Goal: Task Accomplishment & Management: Complete application form

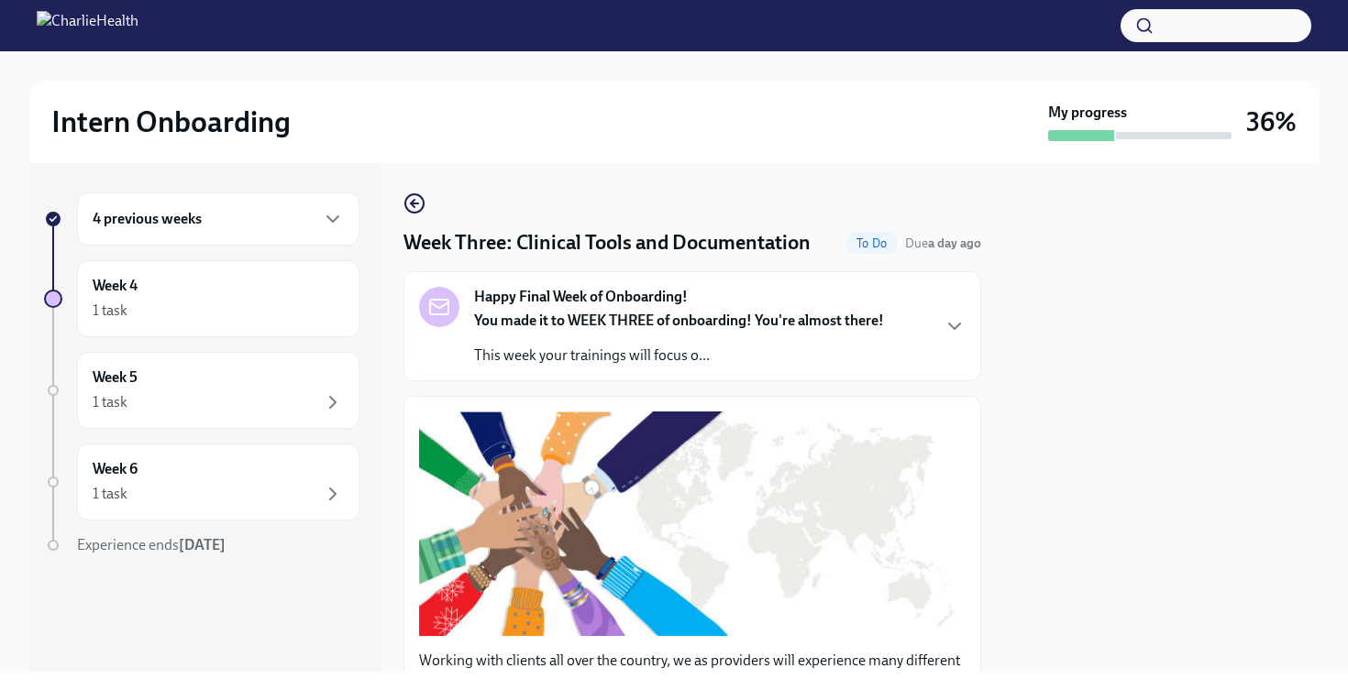
click at [296, 220] on div "4 previous weeks" at bounding box center [218, 219] width 251 height 22
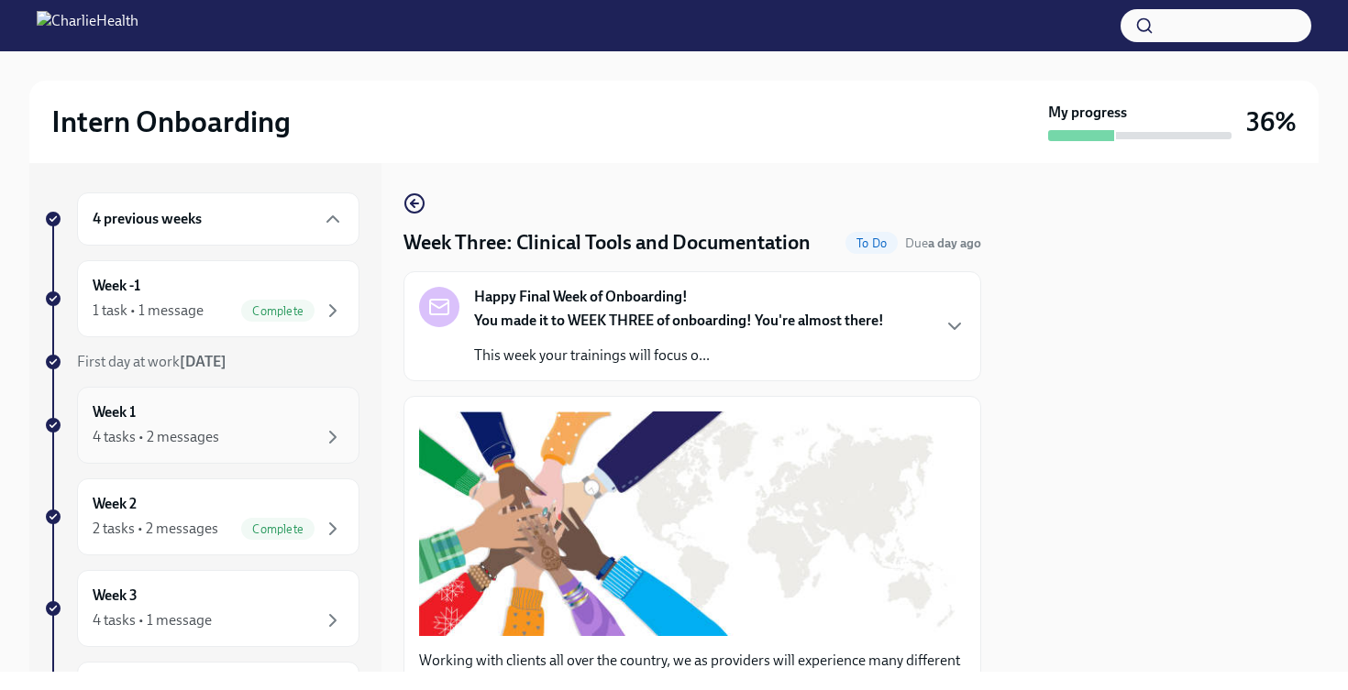
click at [245, 421] on div "Week 1 4 tasks • 2 messages" at bounding box center [218, 425] width 251 height 46
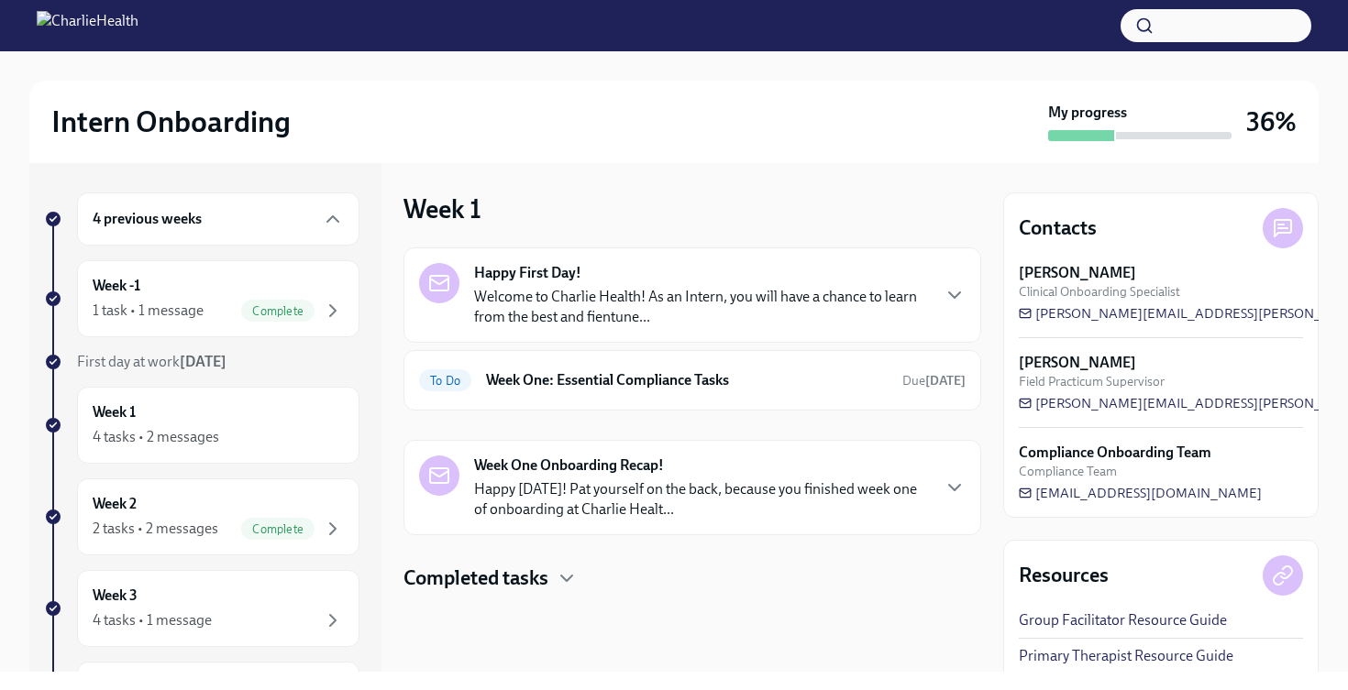
click at [580, 292] on p "Welcome to Charlie Health! As an Intern, you will have a chance to learn from t…" at bounding box center [701, 307] width 455 height 40
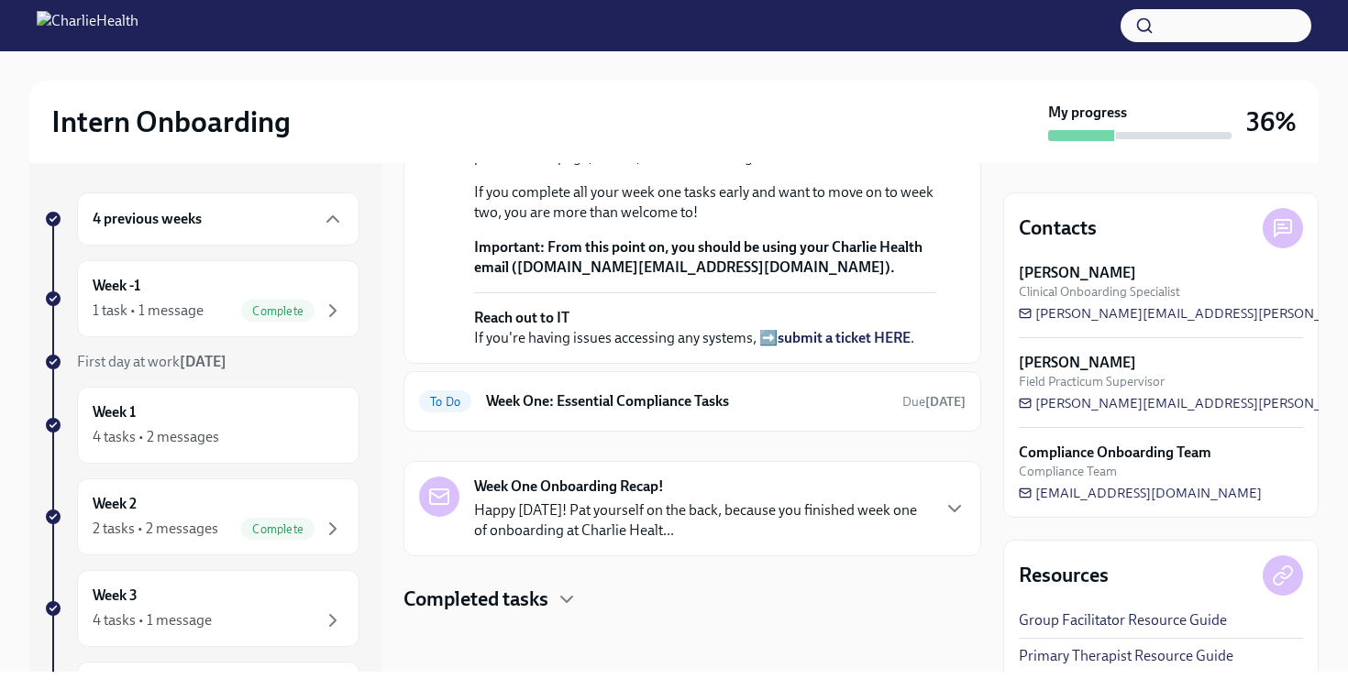
scroll to position [533, 0]
click at [662, 408] on h6 "Week One: Essential Compliance Tasks" at bounding box center [687, 401] width 402 height 20
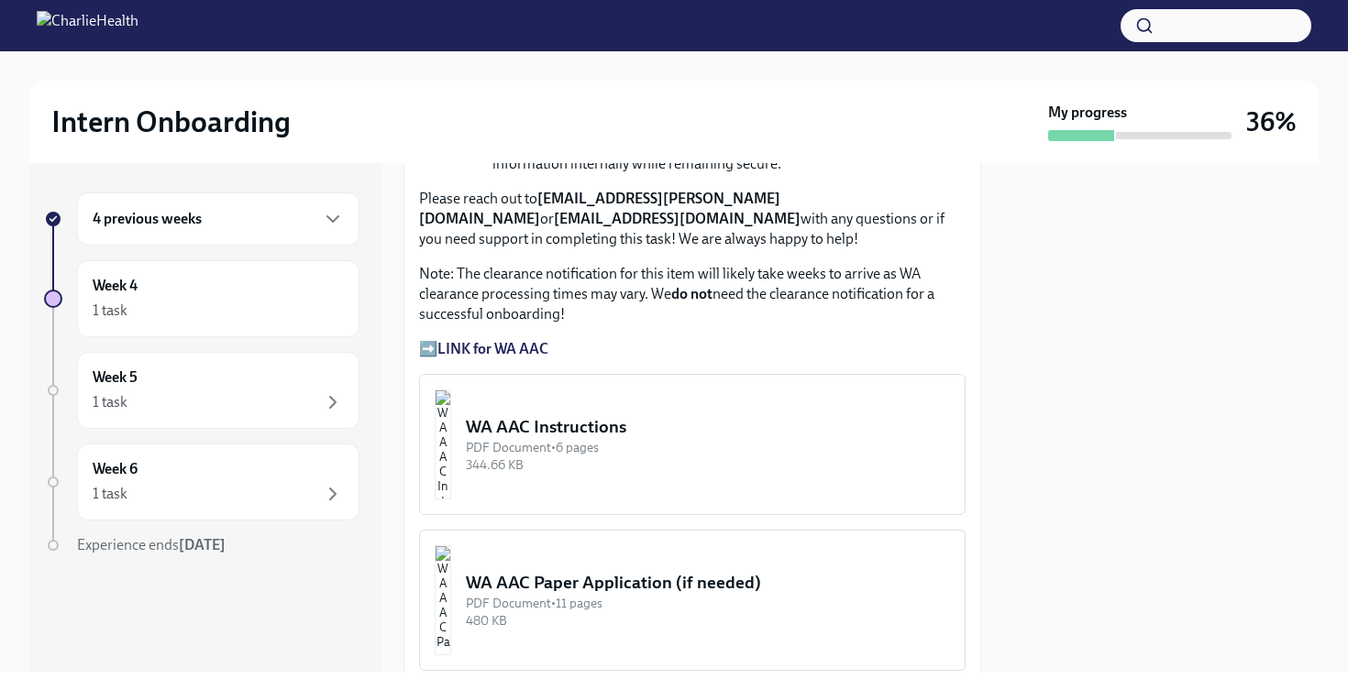
scroll to position [1415, 0]
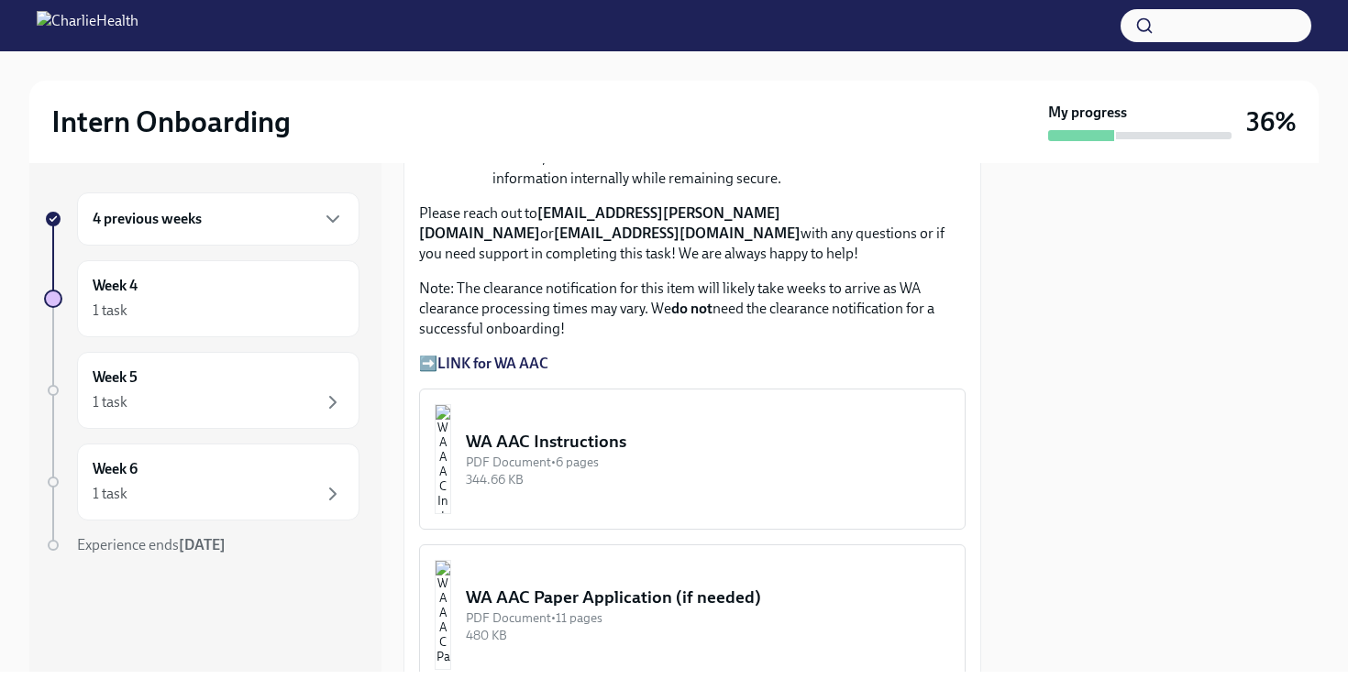
click at [533, 355] on strong "LINK for WA AAC" at bounding box center [492, 363] width 111 height 17
click at [490, 355] on strong "LINK for WA AAC" at bounding box center [492, 363] width 111 height 17
click at [431, 354] on p "➡️ LINK for WA AAC" at bounding box center [692, 364] width 546 height 20
click at [618, 430] on div "WA AAC Instructions" at bounding box center [708, 442] width 484 height 24
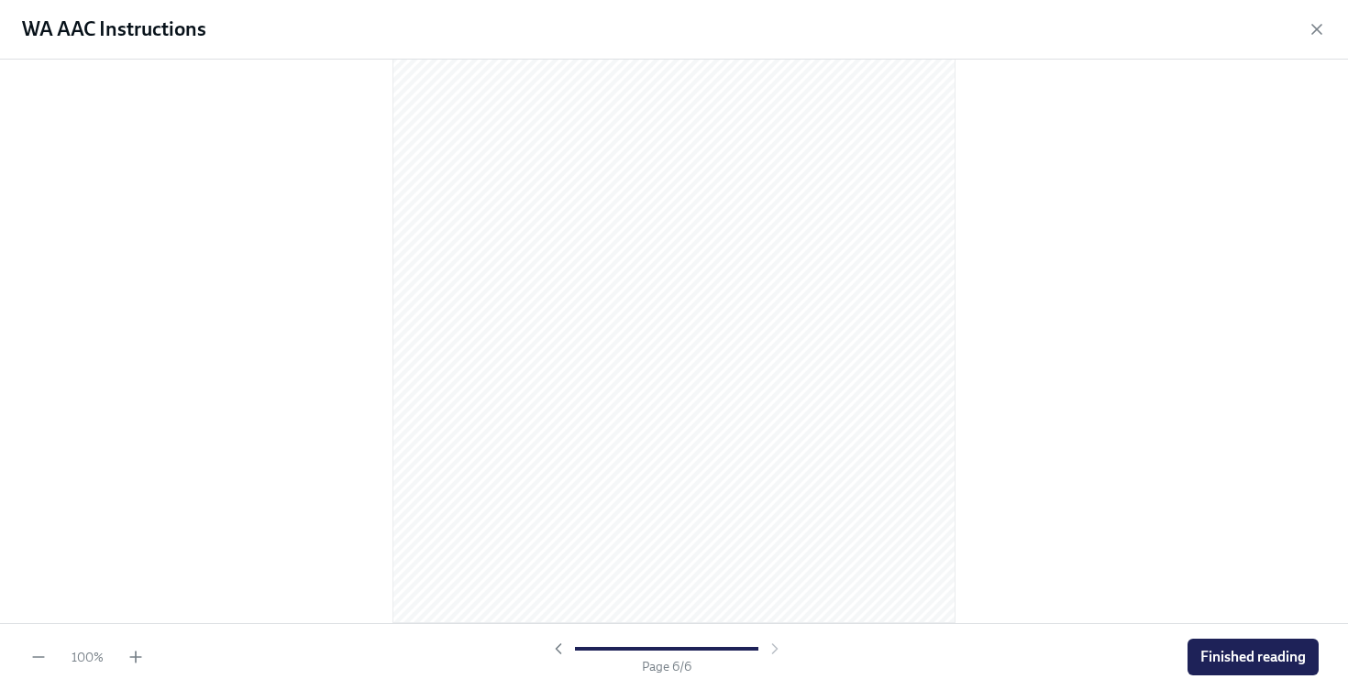
scroll to position [3905, 0]
click at [1322, 34] on icon "button" at bounding box center [1316, 29] width 18 height 18
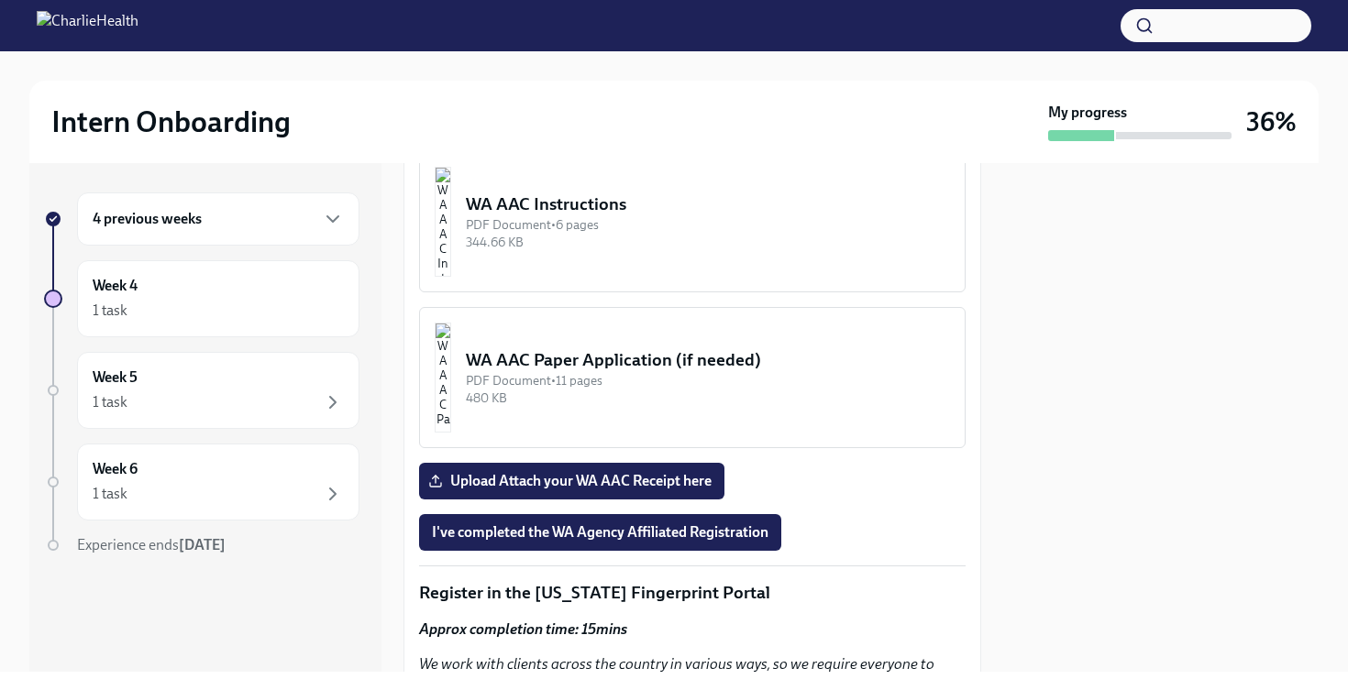
scroll to position [1660, 0]
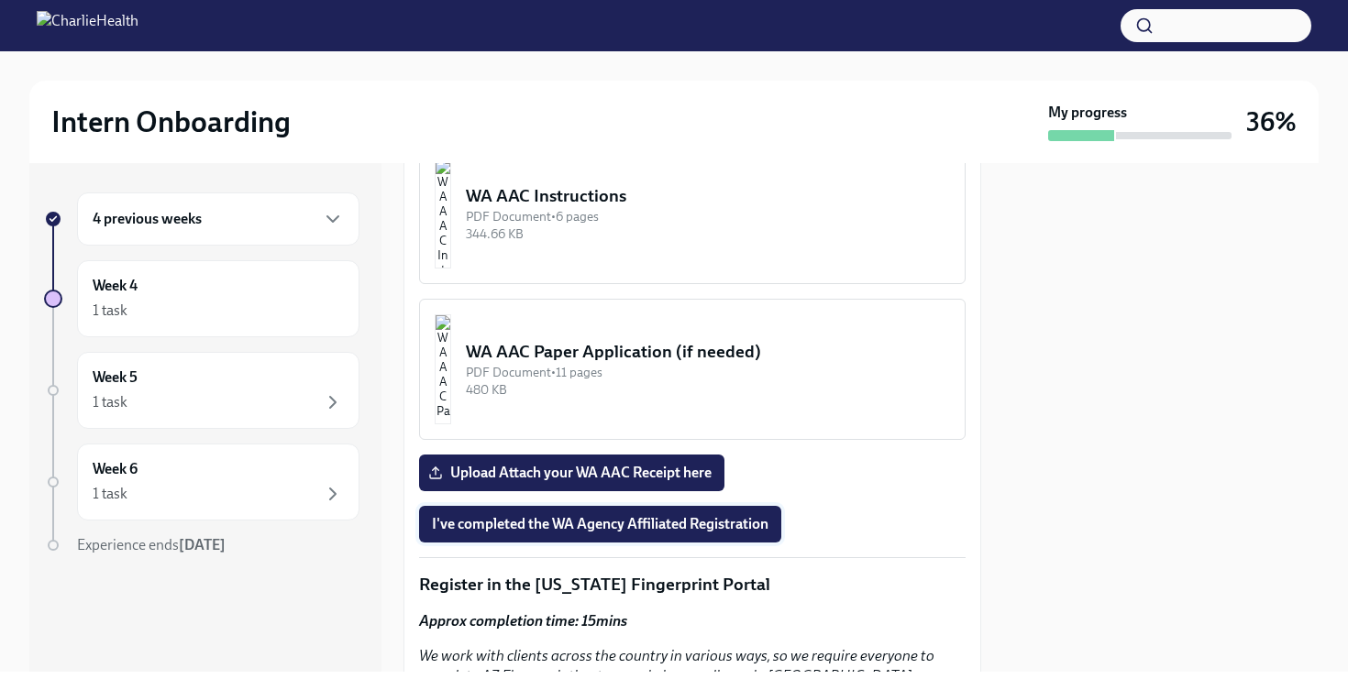
click at [621, 515] on span "I've completed the WA Agency Affiliated Registration" at bounding box center [600, 524] width 336 height 18
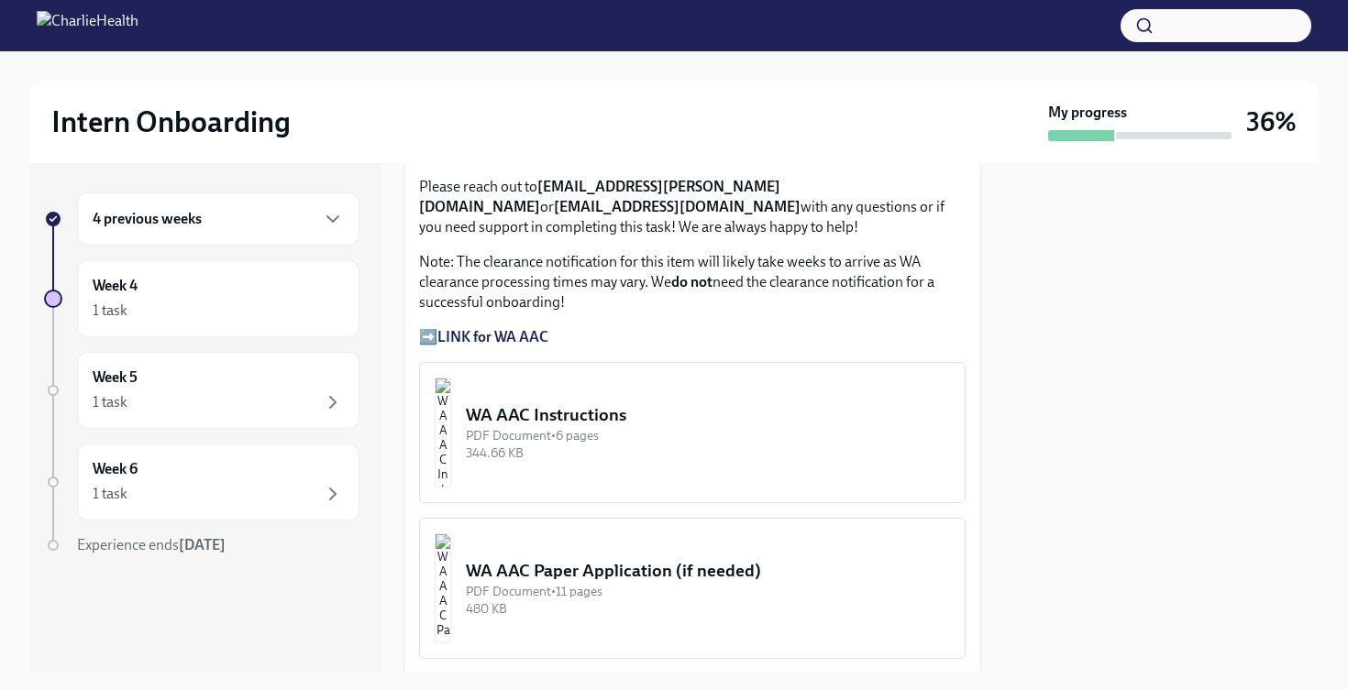
scroll to position [1668, 0]
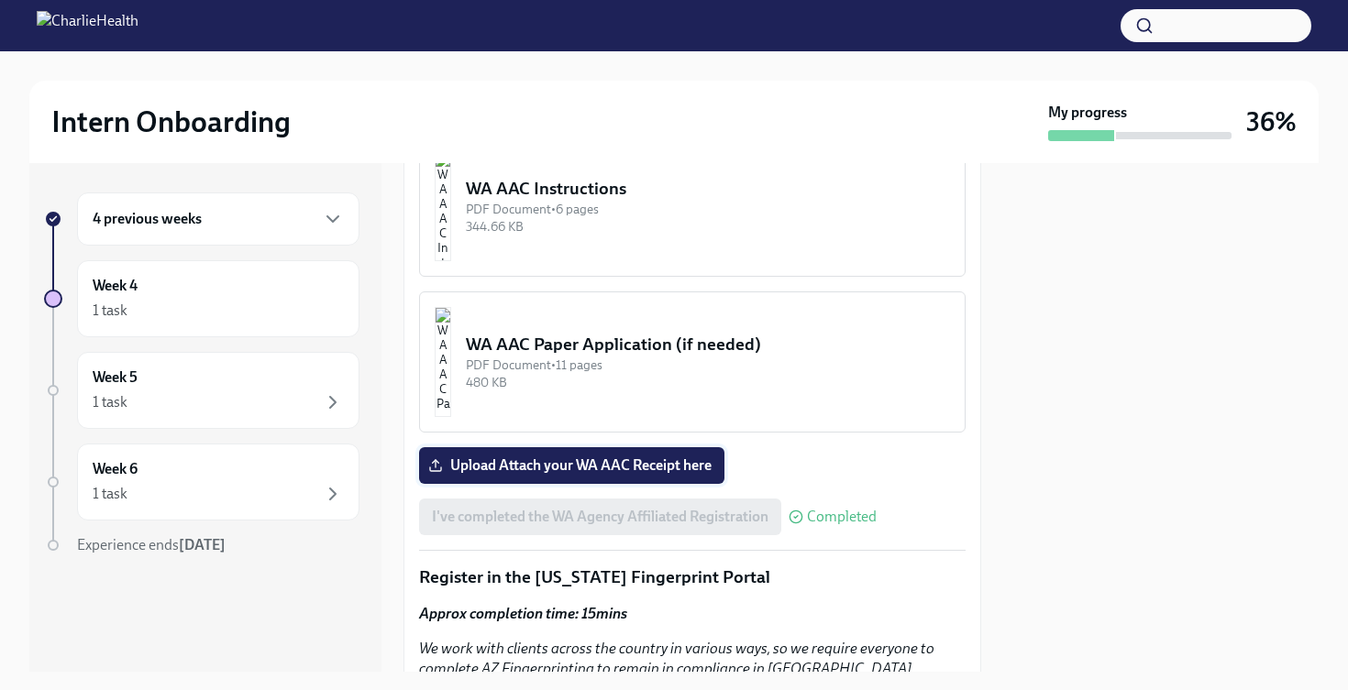
click at [603, 457] on span "Upload Attach your WA AAC Receipt here" at bounding box center [572, 466] width 280 height 18
click at [0, 0] on input "Upload Attach your WA AAC Receipt here" at bounding box center [0, 0] width 0 height 0
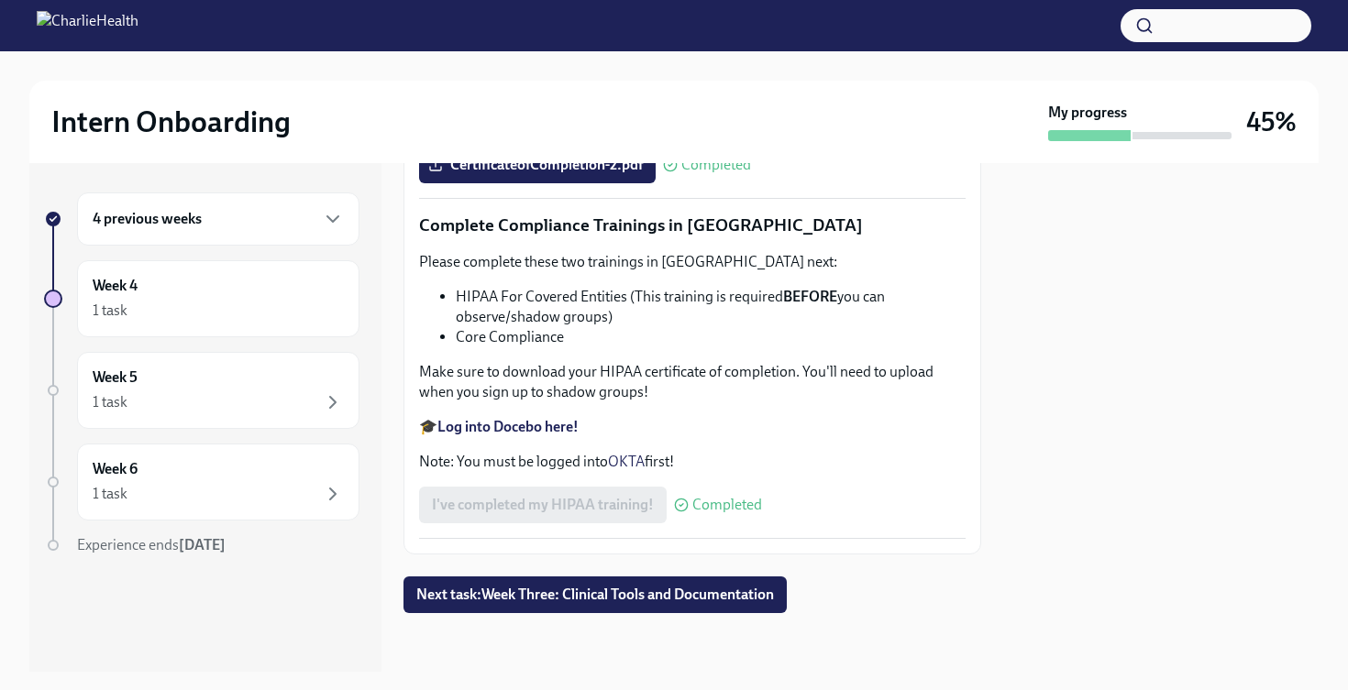
scroll to position [4299, 0]
click at [736, 595] on span "Next task : Week Three: Clinical Tools and Documentation" at bounding box center [595, 595] width 358 height 18
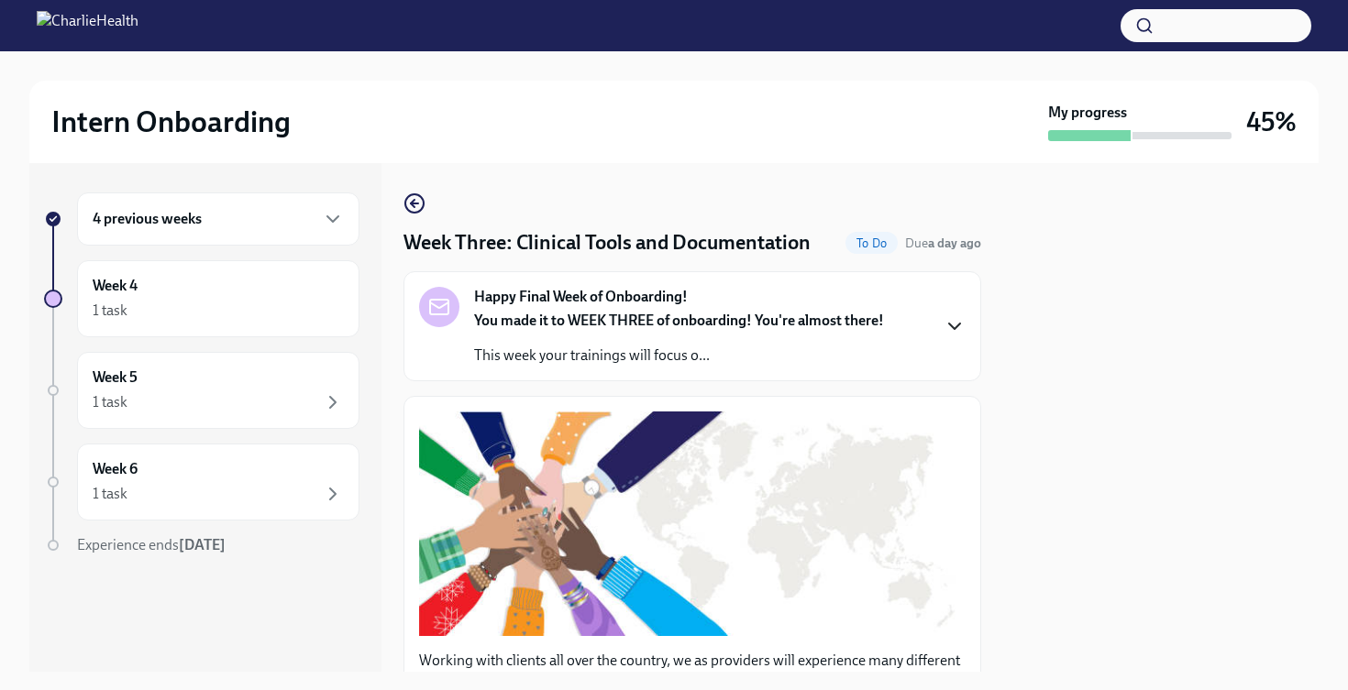
click at [948, 328] on icon "button" at bounding box center [954, 326] width 22 height 22
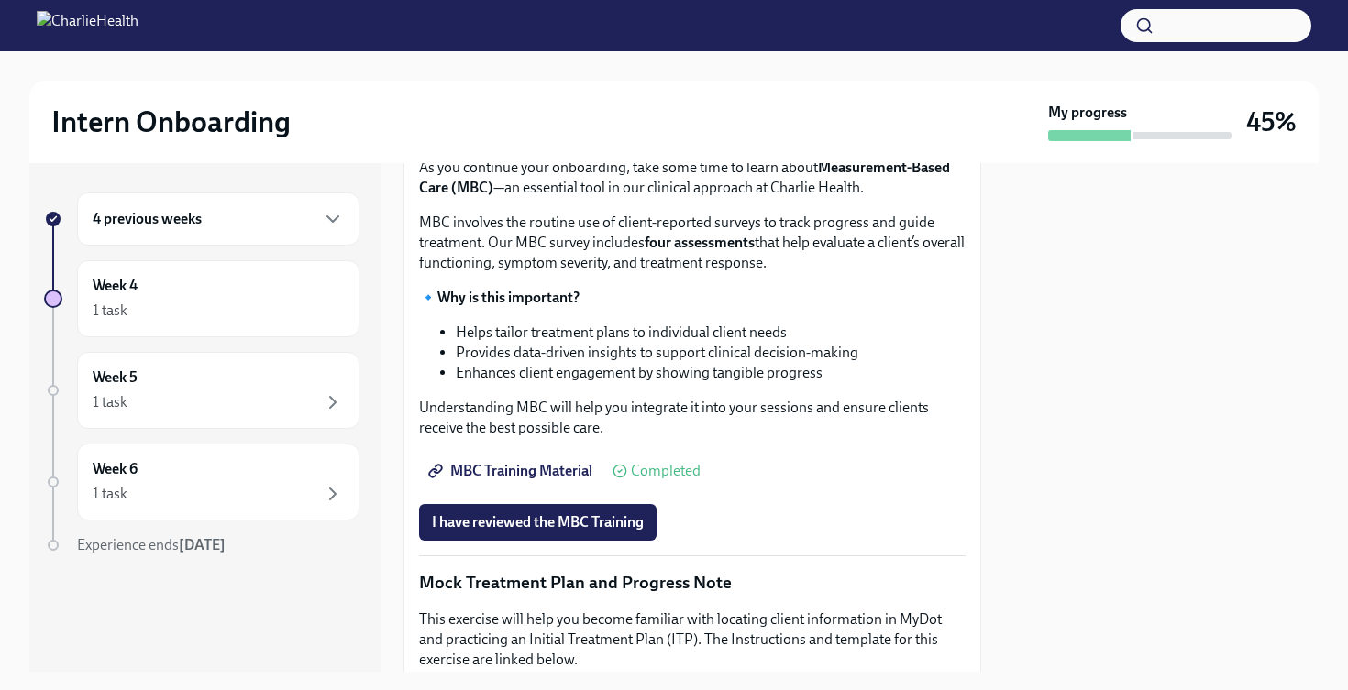
scroll to position [869, 0]
